Goal: Communication & Community: Ask a question

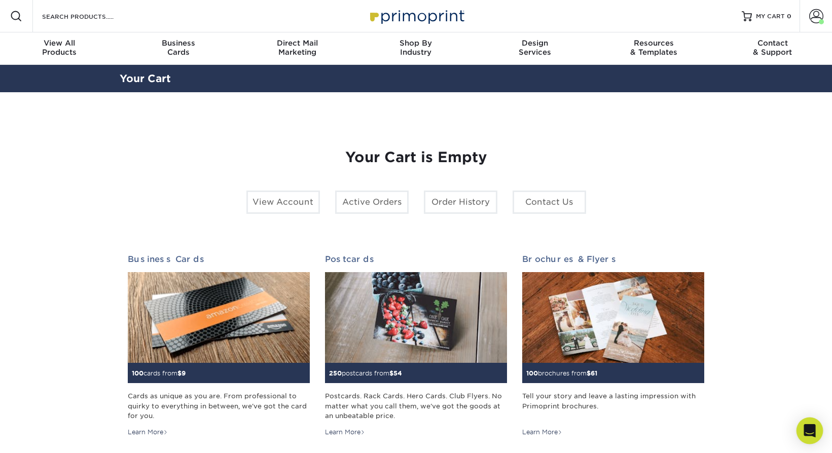
click at [812, 425] on icon "Open Intercom Messenger" at bounding box center [809, 430] width 13 height 13
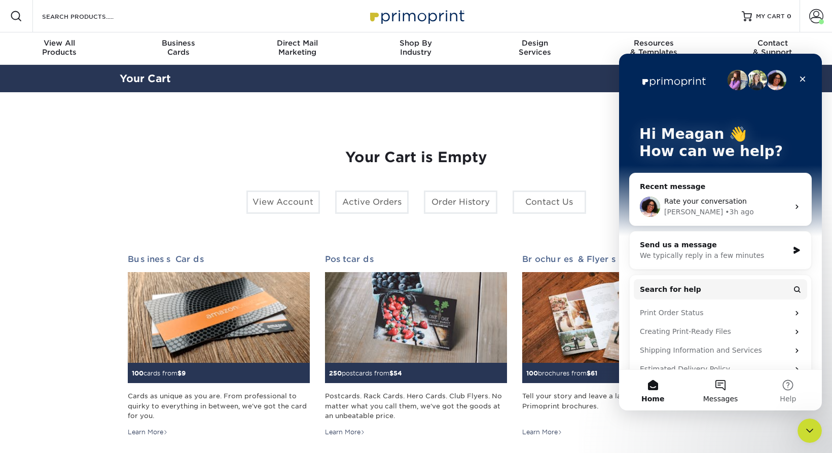
click at [725, 387] on button "Messages" at bounding box center [719, 390] width 67 height 41
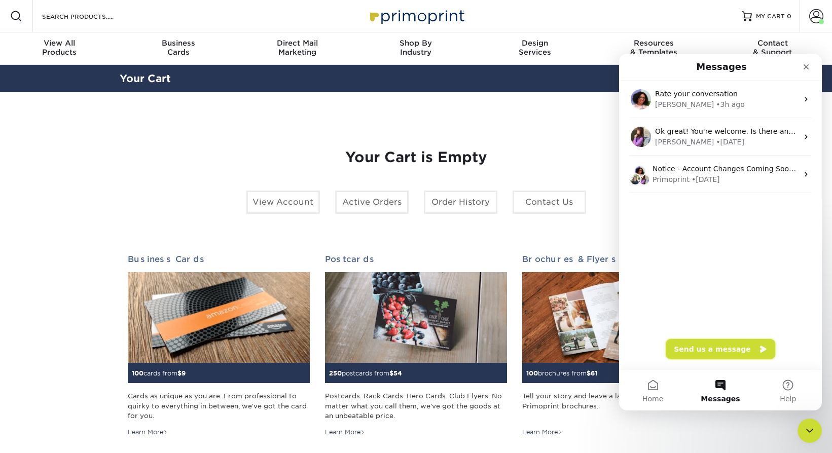
click at [704, 350] on button "Send us a message" at bounding box center [721, 349] width 110 height 20
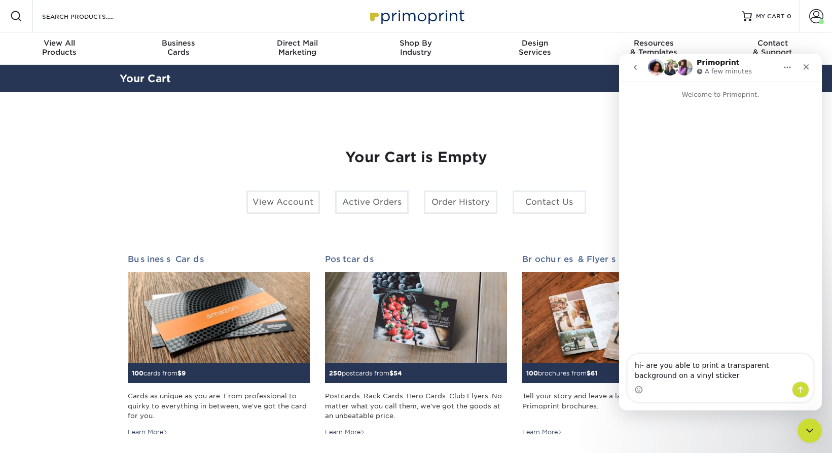
type textarea "hi- are you able to print a transparent background on a vinyl sticker?"
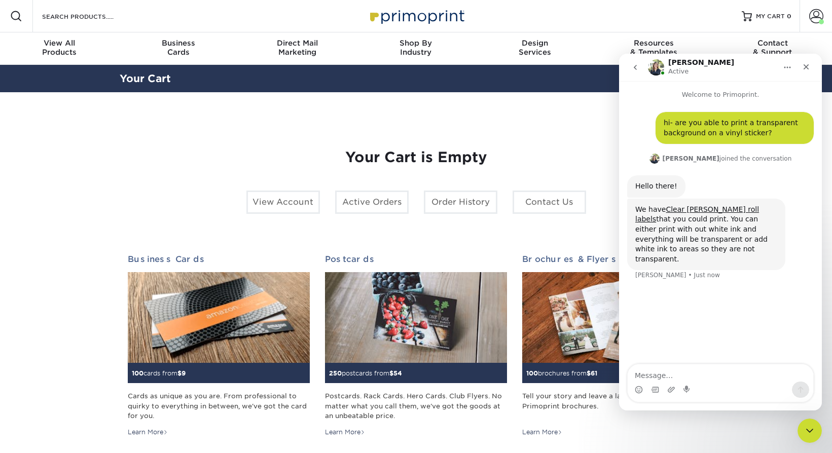
drag, startPoint x: 701, startPoint y: 245, endPoint x: 637, endPoint y: 210, distance: 73.3
click at [637, 211] on div "We have Clear [PERSON_NAME] roll labels that you could print. You can either pr…" at bounding box center [706, 235] width 142 height 60
click at [730, 243] on div "We have Clear [PERSON_NAME] roll labels that you could print. You can either pr…" at bounding box center [706, 235] width 142 height 60
drag, startPoint x: 727, startPoint y: 251, endPoint x: 591, endPoint y: 200, distance: 145.4
click at [619, 200] on html "[PERSON_NAME] Active Welcome to Primoprint. hi- are you able to print a transpa…" at bounding box center [720, 232] width 203 height 357
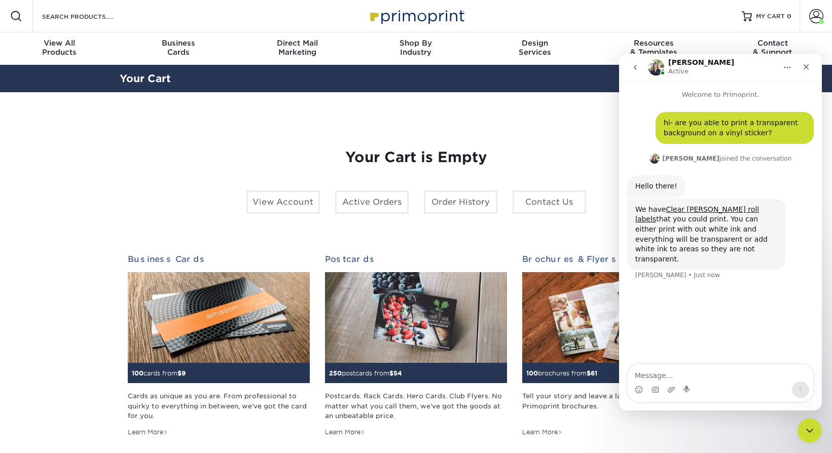
copy div "We have Clear [PERSON_NAME] roll labels that you could print. You can either pr…"
click at [701, 210] on link "Clear [PERSON_NAME] roll labels" at bounding box center [697, 214] width 124 height 18
click at [726, 372] on textarea "Message…" at bounding box center [721, 373] width 186 height 17
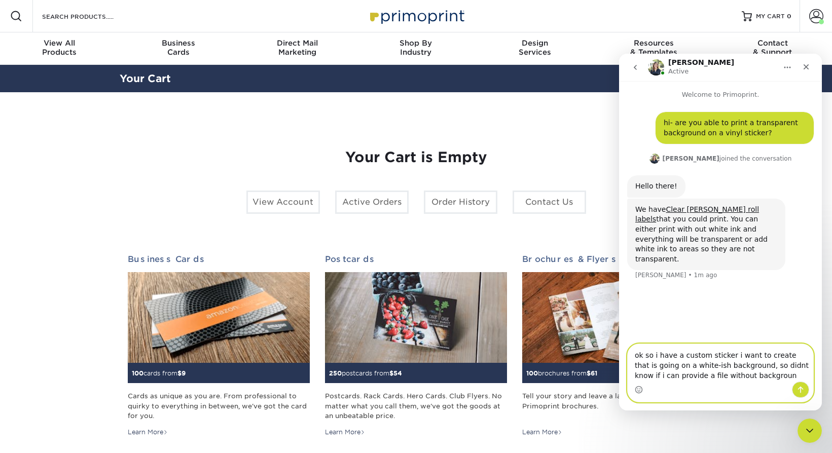
type textarea "ok so i have a custom sticker i want to create that is going on a white-ish bac…"
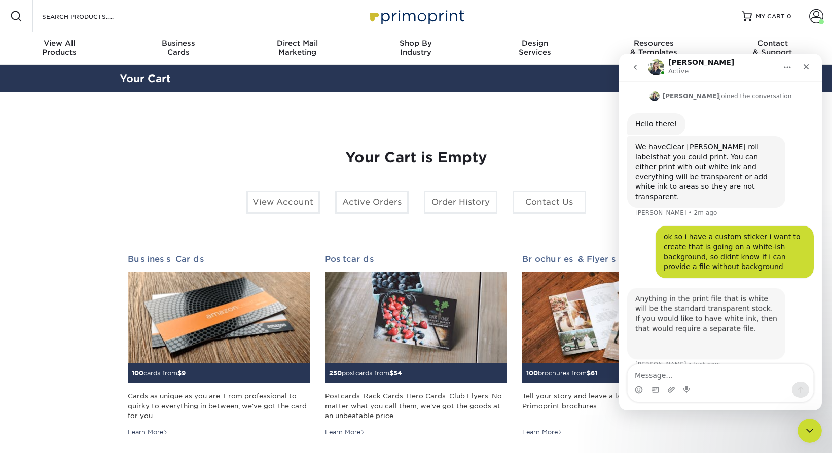
scroll to position [67, 0]
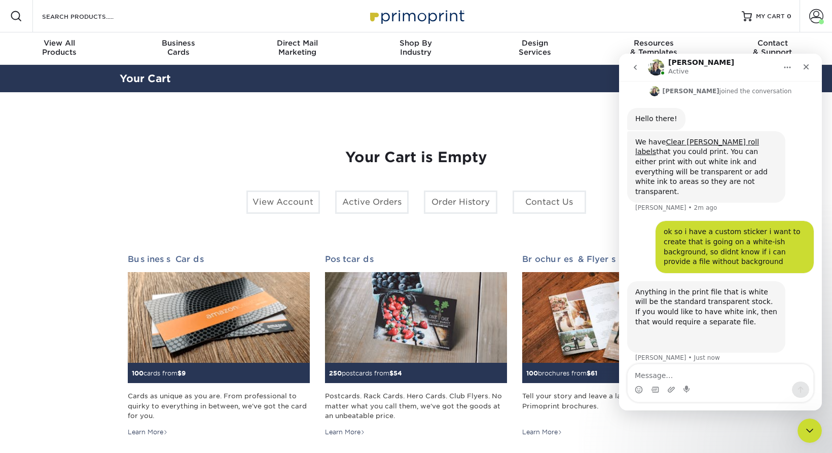
click at [732, 385] on div "Intercom messenger" at bounding box center [721, 390] width 186 height 16
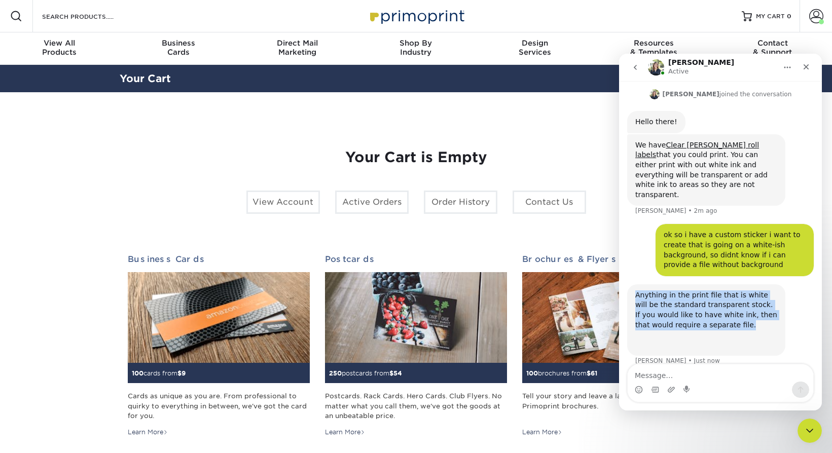
drag, startPoint x: 746, startPoint y: 317, endPoint x: 612, endPoint y: 279, distance: 139.1
click at [619, 279] on html "[PERSON_NAME] Active Welcome to Primoprint. hi- are you able to print a transpa…" at bounding box center [720, 232] width 203 height 357
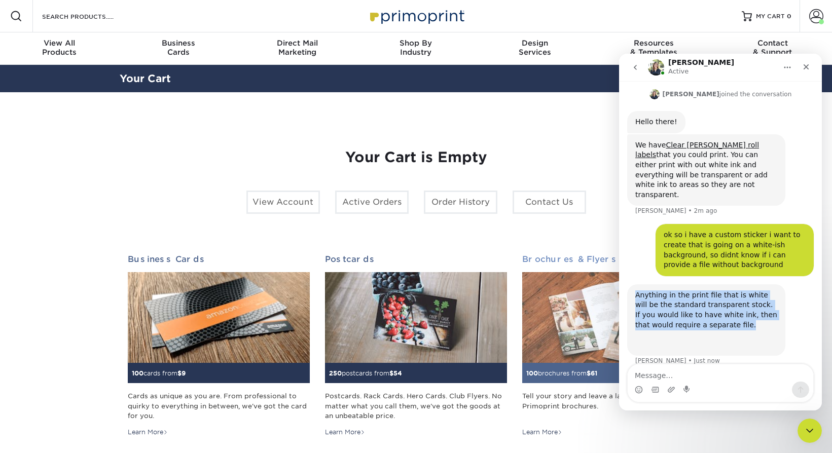
scroll to position [66, 0]
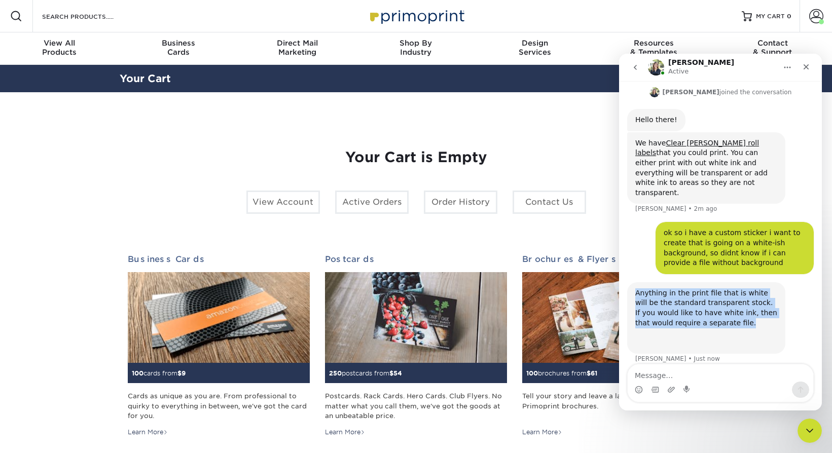
copy div "Anything in the print file that is white will be the standard transparent stock…"
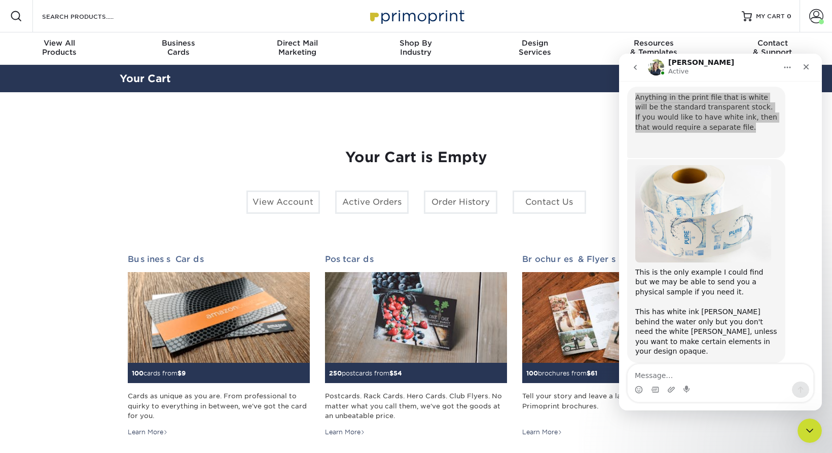
scroll to position [198, 0]
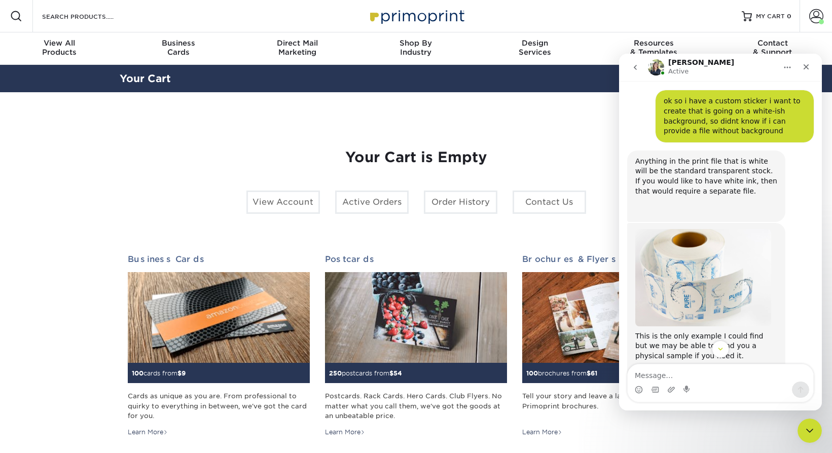
click at [777, 197] on div "Anything in the print file that is white will be the standard transparent stock…" at bounding box center [706, 187] width 158 height 72
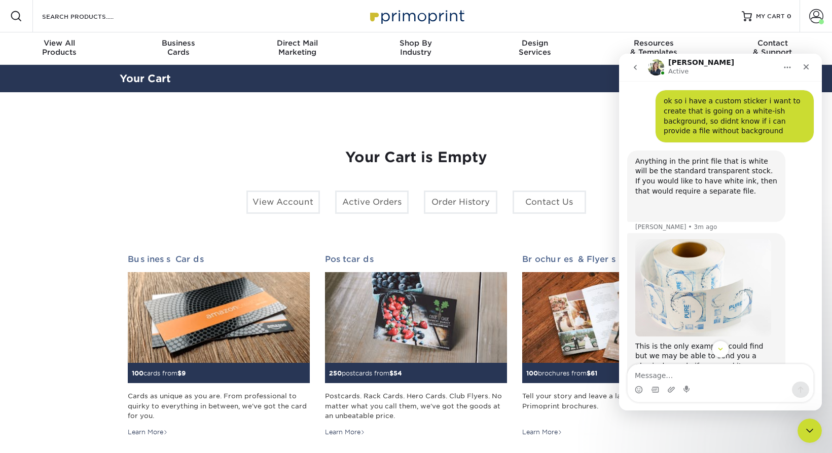
scroll to position [272, 0]
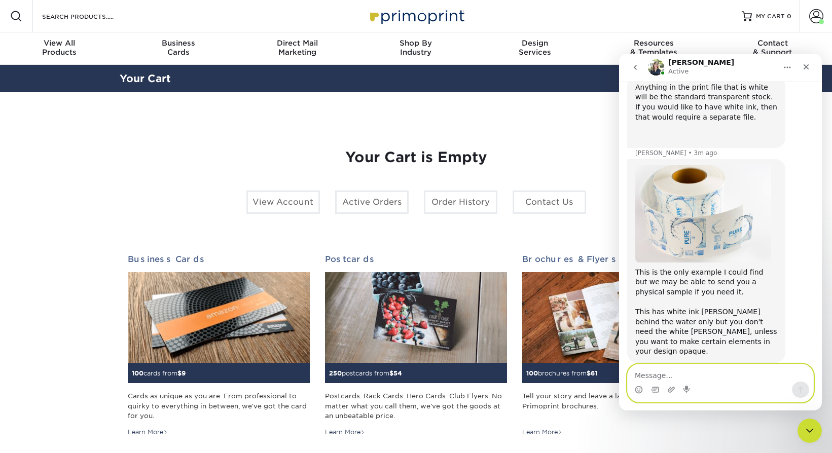
click at [718, 379] on textarea "Message…" at bounding box center [721, 373] width 186 height 17
click at [716, 379] on textarea "Message…" at bounding box center [721, 373] width 186 height 17
type textarea "ok thank you"
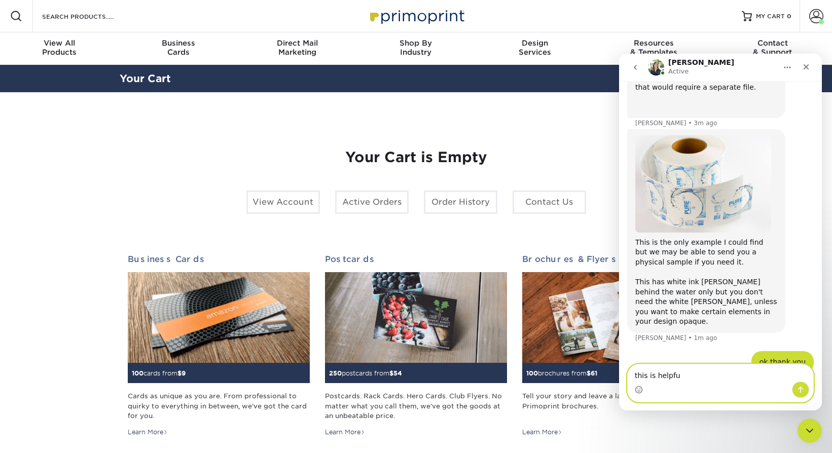
type textarea "this is helpful"
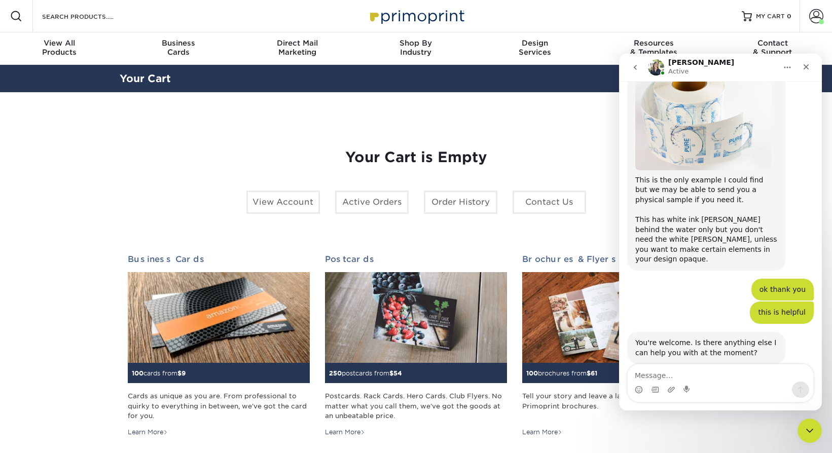
scroll to position [366, 0]
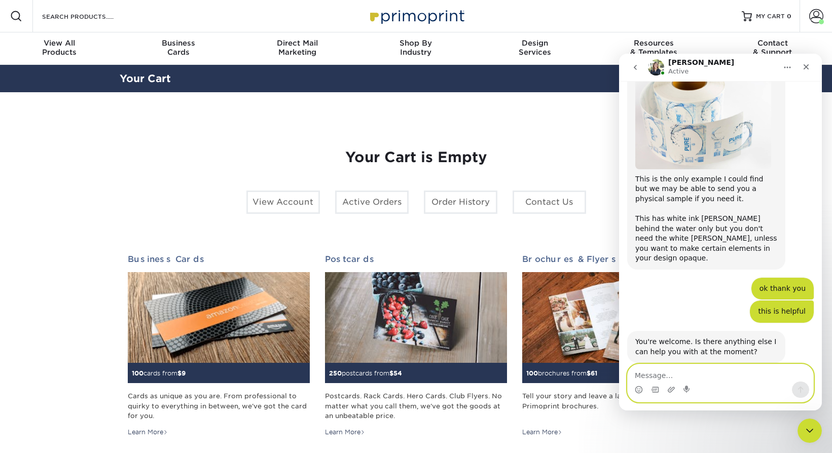
click at [725, 373] on textarea "Message…" at bounding box center [721, 373] width 186 height 17
type textarea "not [PERSON_NAME]"
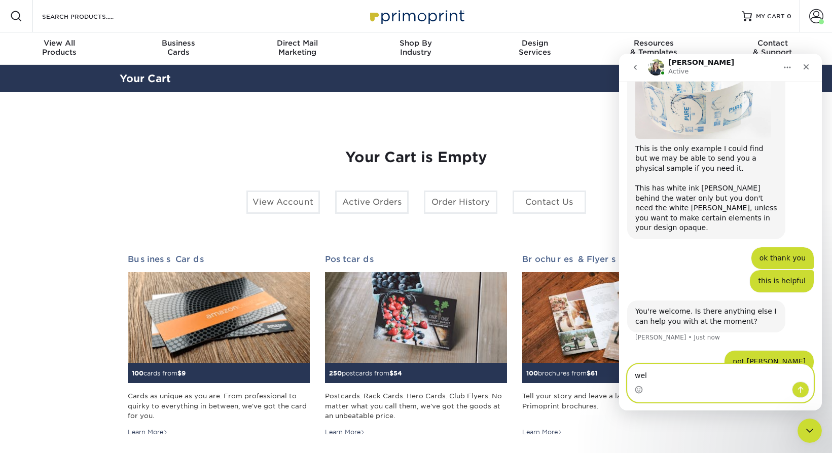
type textarea "well"
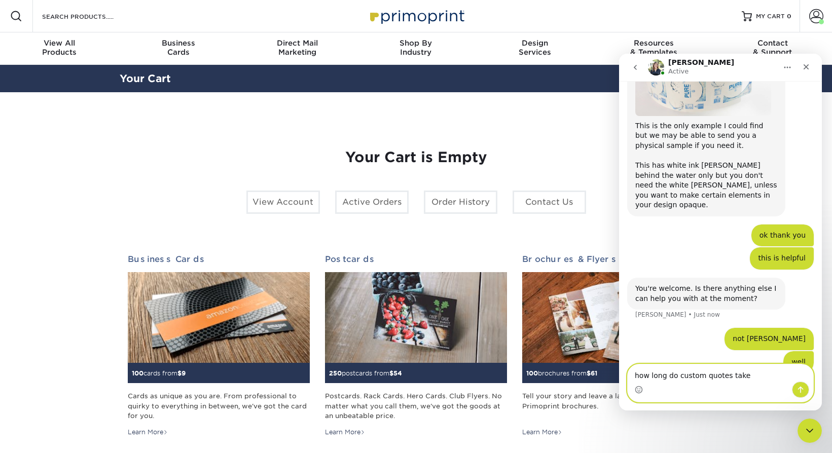
type textarea "how long do custom quotes take?"
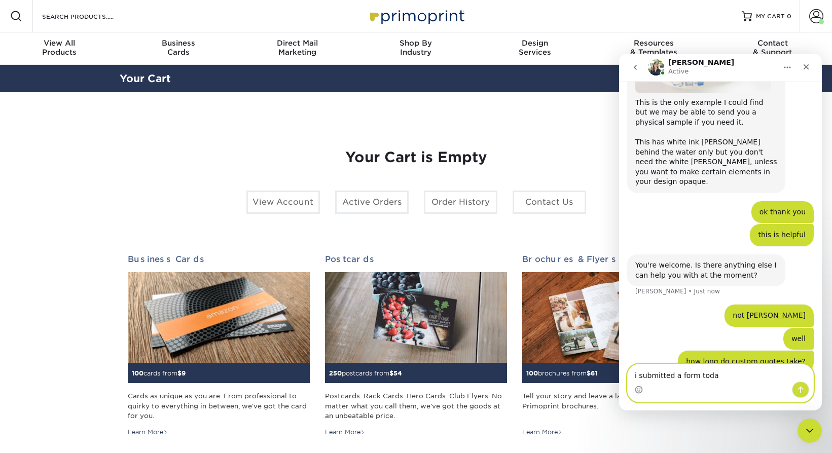
type textarea "i submitted a form [DATE]"
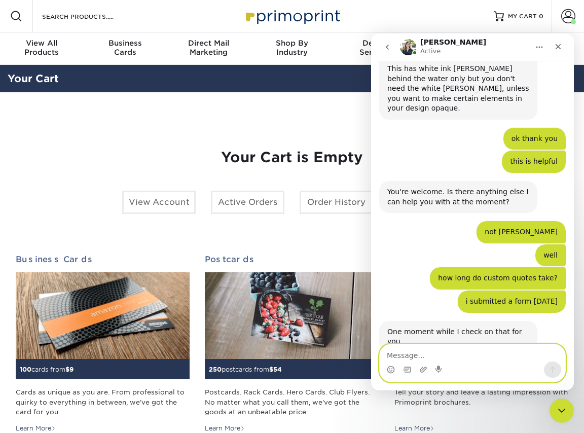
scroll to position [534, 0]
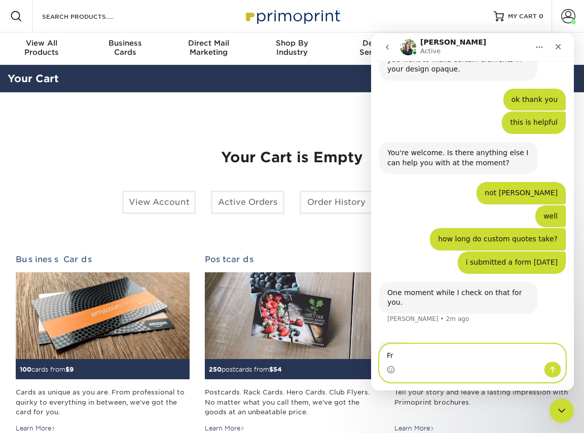
type textarea "Fr"
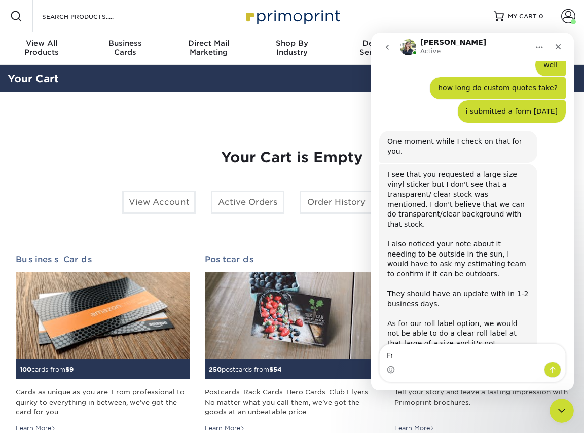
scroll to position [687, 0]
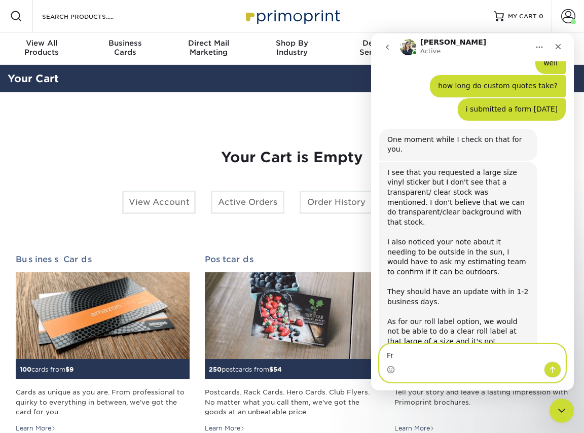
drag, startPoint x: 420, startPoint y: 351, endPoint x: 354, endPoint y: 351, distance: 66.4
click at [371, 351] on html "[PERSON_NAME] Active Welcome to Primoprint. hi- are you able to print a transpa…" at bounding box center [472, 211] width 203 height 357
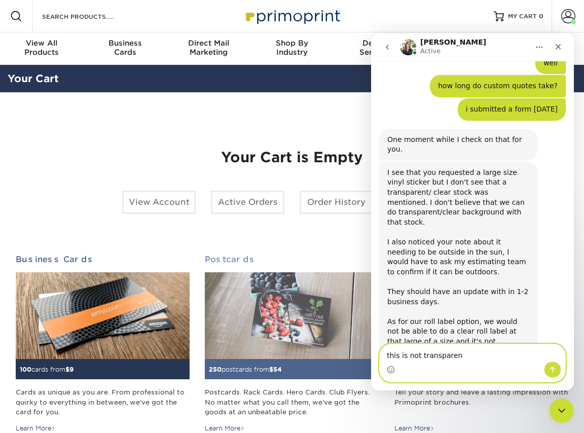
type textarea "this is not transparent"
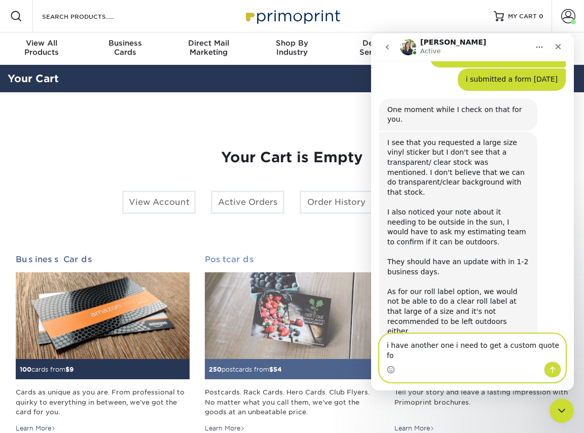
type textarea "i have another one i need to get a custom quote for"
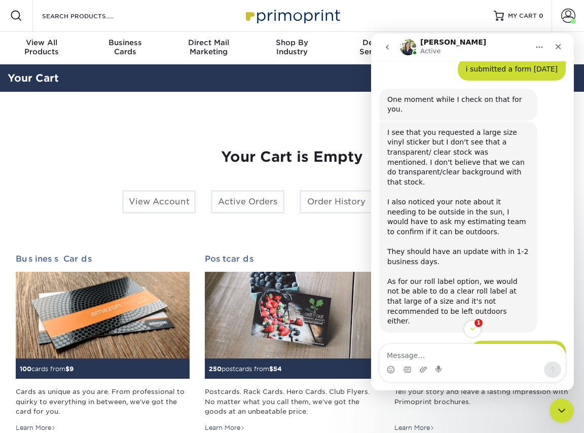
scroll to position [841, 0]
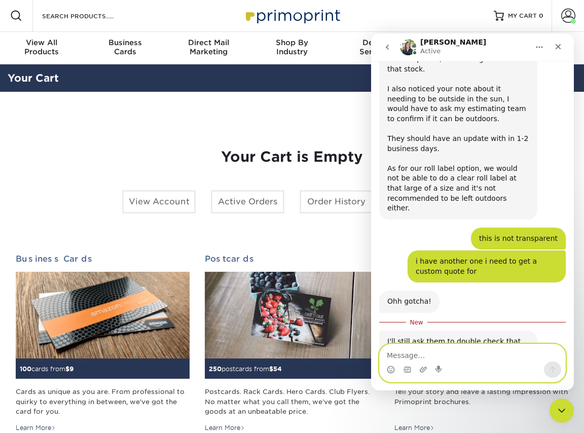
click at [451, 353] on textarea "Message…" at bounding box center [473, 352] width 186 height 17
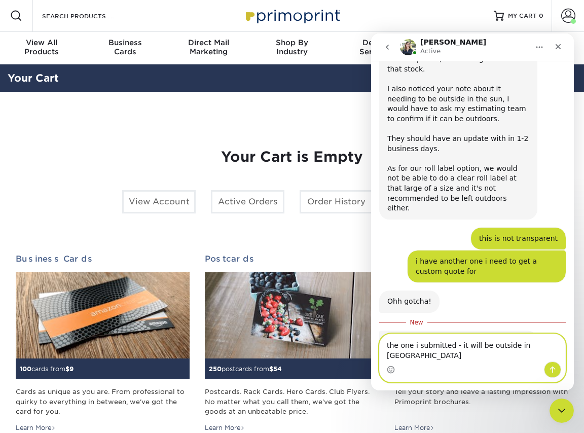
type textarea "the one i submitted - it will be outside in sun"
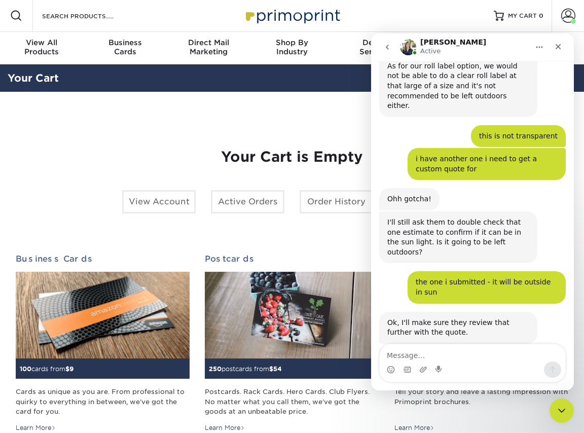
scroll to position [937, 0]
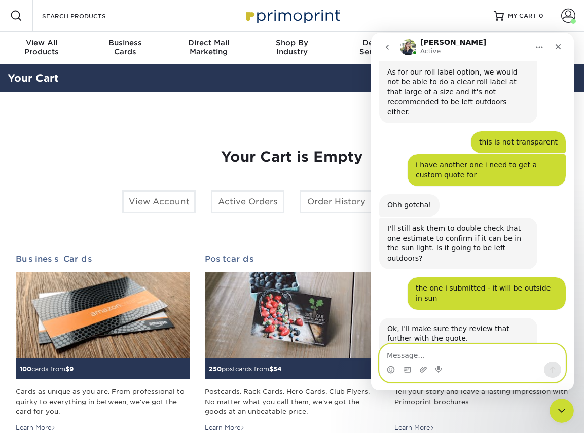
click at [470, 354] on textarea "Message…" at bounding box center [473, 352] width 186 height 17
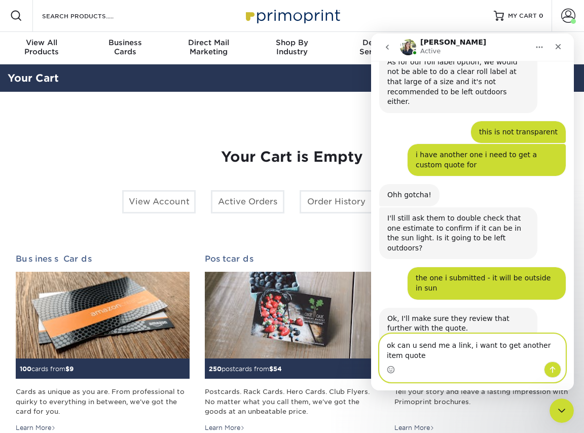
type textarea "ok can u send me a link, i want to get another item quoted"
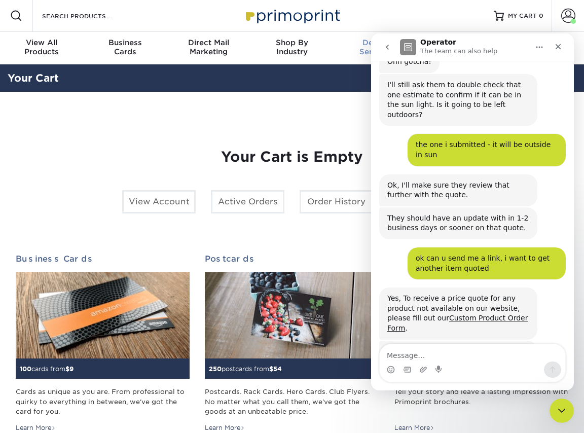
scroll to position [1161, 0]
